Goal: Task Accomplishment & Management: Manage account settings

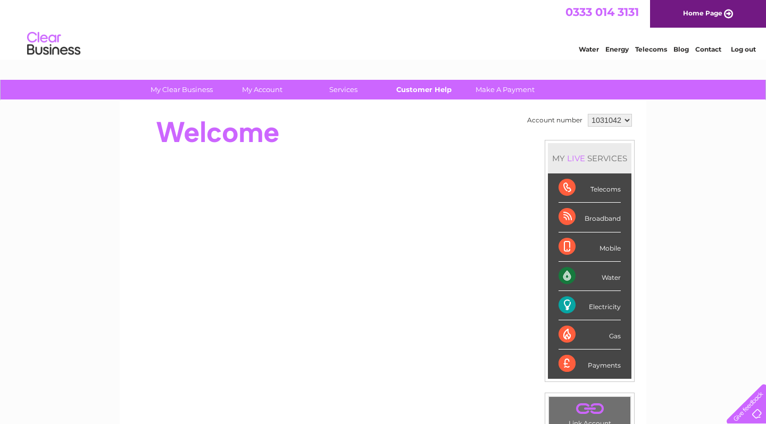
click at [420, 90] on link "Customer Help" at bounding box center [424, 90] width 88 height 20
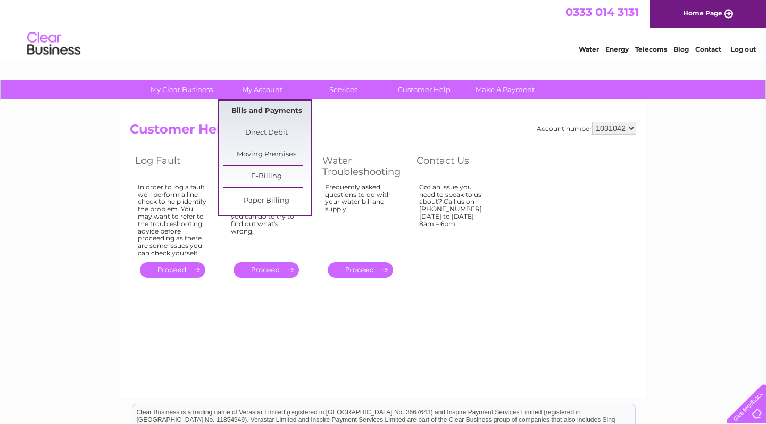
click at [268, 108] on link "Bills and Payments" at bounding box center [267, 110] width 88 height 21
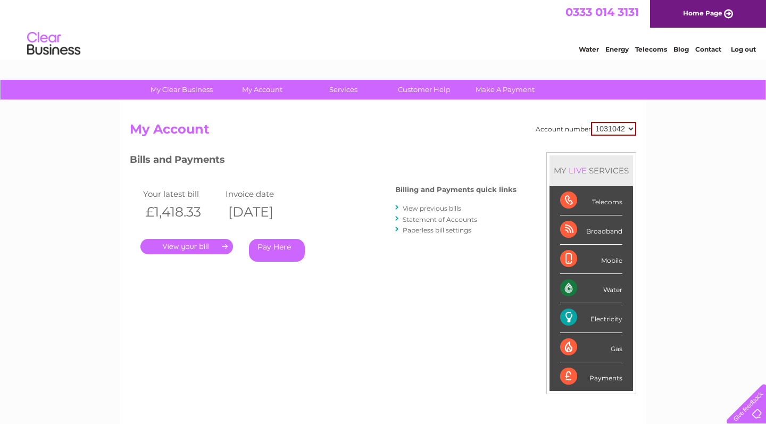
click at [201, 245] on link "." at bounding box center [186, 246] width 93 height 15
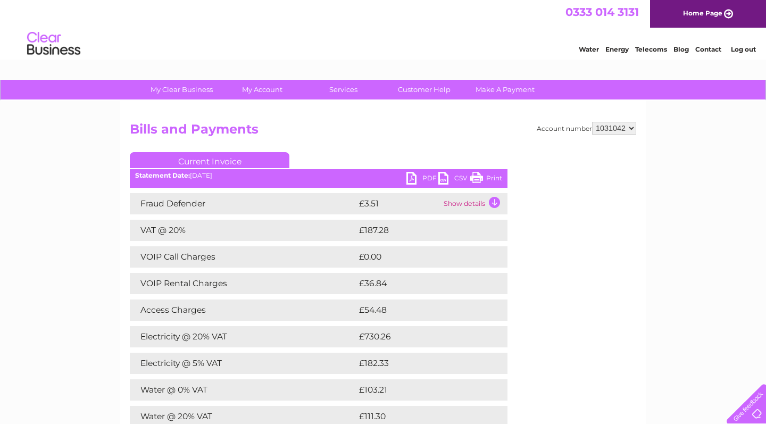
click at [425, 175] on link "PDF" at bounding box center [422, 179] width 32 height 15
